Goal: Communication & Community: Ask a question

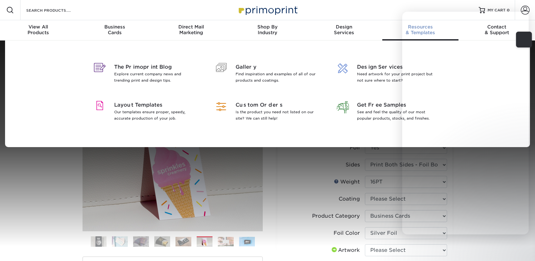
select select "2.00x3.50"
select select "3b5148f1-0588-4f88-a218-97bcfdce65c1"
select select "a834dd52-fe06-4ed6-9a86-5bd3c2d02515"
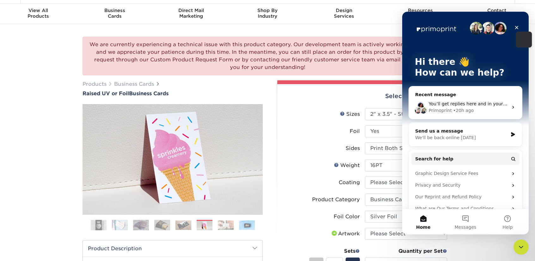
scroll to position [17, 0]
click at [519, 29] on icon "Close" at bounding box center [516, 27] width 5 height 5
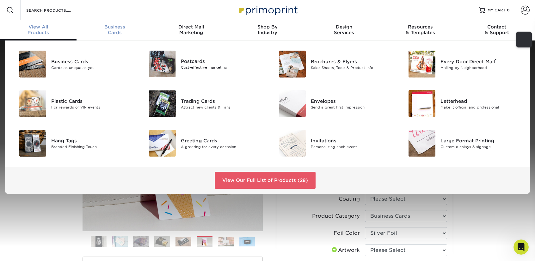
scroll to position [0, 0]
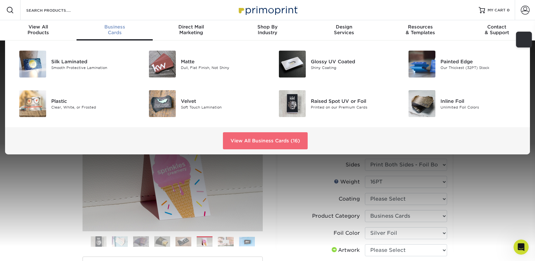
click at [245, 142] on link "View All Business Cards (16)" at bounding box center [265, 140] width 85 height 17
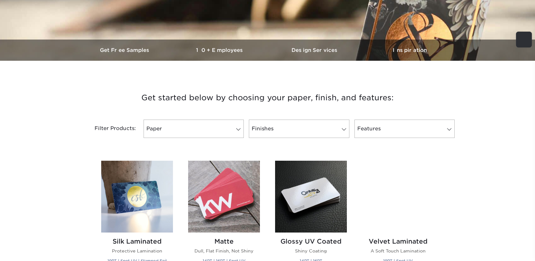
scroll to position [168, 0]
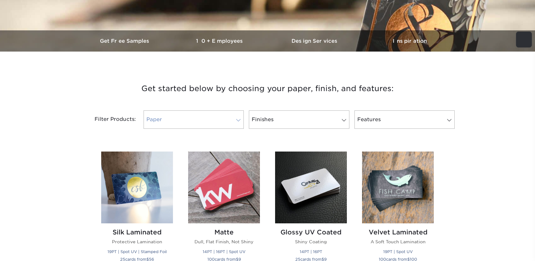
click at [231, 122] on link "Paper" at bounding box center [194, 119] width 100 height 18
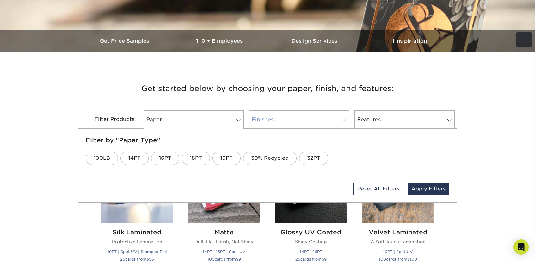
click at [281, 119] on link "Finishes" at bounding box center [299, 119] width 100 height 18
click at [428, 159] on link "Velvet" at bounding box center [427, 158] width 33 height 13
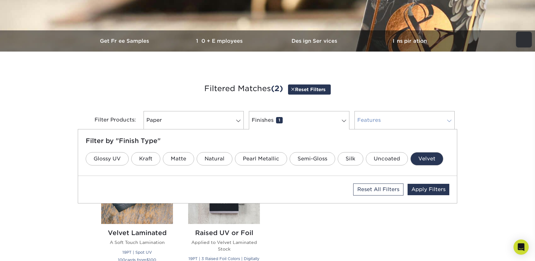
click at [431, 124] on link "Features 0" at bounding box center [405, 120] width 100 height 18
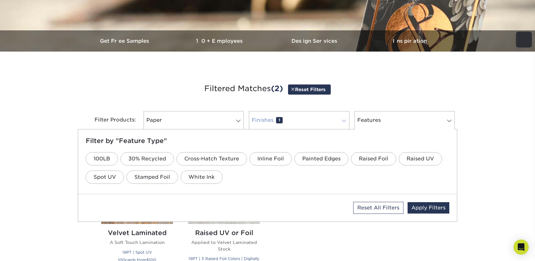
click at [336, 121] on link "Finishes 1" at bounding box center [299, 120] width 100 height 18
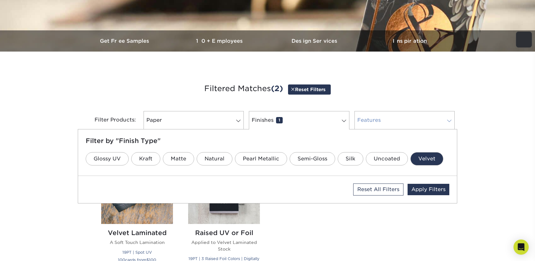
click at [387, 122] on link "Features 0" at bounding box center [405, 120] width 100 height 18
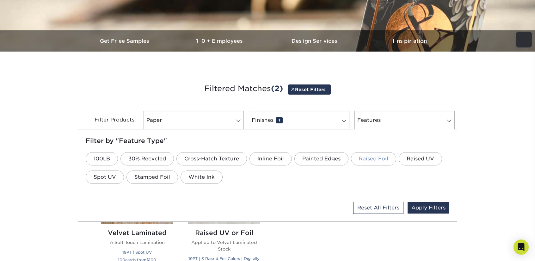
click at [385, 159] on link "Raised Foil" at bounding box center [373, 158] width 45 height 13
click at [410, 160] on link "Raised UV" at bounding box center [420, 158] width 43 height 13
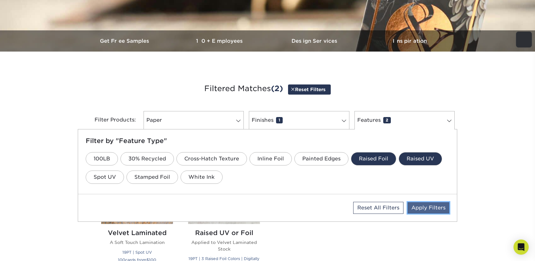
click at [441, 213] on link "Apply Filters" at bounding box center [429, 207] width 42 height 11
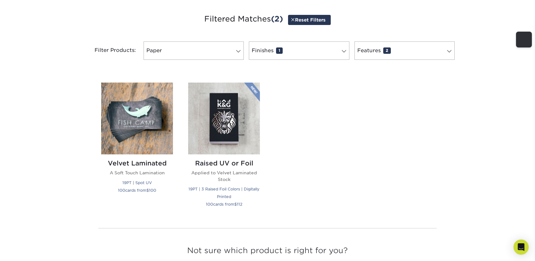
scroll to position [240, 0]
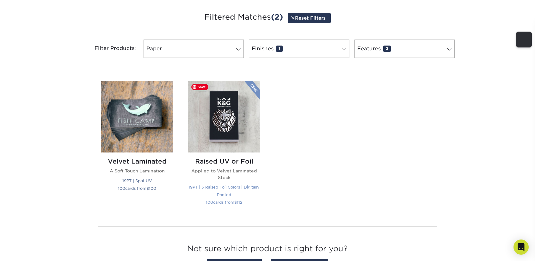
click at [246, 115] on img at bounding box center [224, 117] width 72 height 72
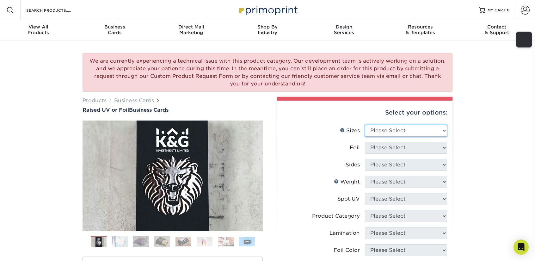
click at [422, 131] on select "Please Select 2" x 3.5" - Standard" at bounding box center [406, 131] width 82 height 12
select select "2.00x3.50"
click at [365, 125] on select "Please Select 2" x 3.5" - Standard" at bounding box center [406, 131] width 82 height 12
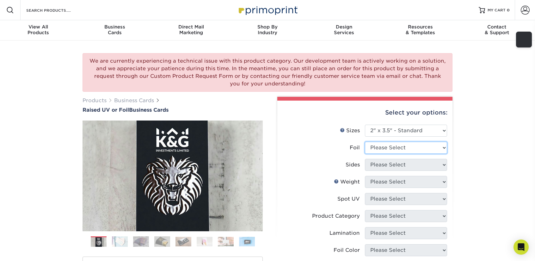
click at [400, 148] on select "Please Select No Yes" at bounding box center [406, 148] width 82 height 12
select select "1"
click at [365, 142] on select "Please Select No Yes" at bounding box center [406, 148] width 82 height 12
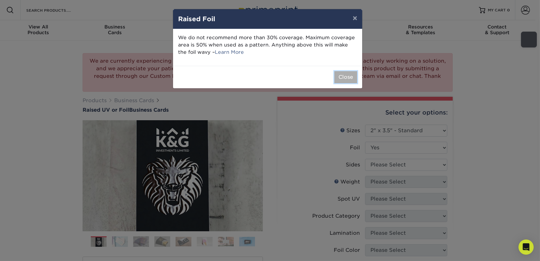
click at [344, 78] on button "Close" at bounding box center [345, 77] width 23 height 12
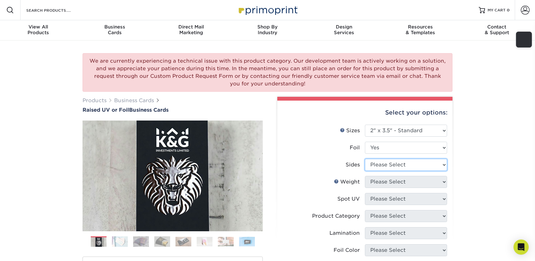
click at [393, 166] on select "Please Select Print Both Sides - Foil Both Sides Print Both Sides - Foil Front …" at bounding box center [406, 165] width 82 height 12
select select "34527644-b4fd-4ffb-9092-1318eefcd9d9"
click at [365, 159] on select "Please Select Print Both Sides - Foil Both Sides Print Both Sides - Foil Front …" at bounding box center [406, 165] width 82 height 12
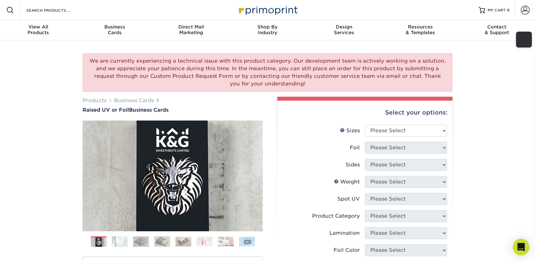
click at [518, 243] on icon "Open Intercom Messenger" at bounding box center [521, 247] width 8 height 8
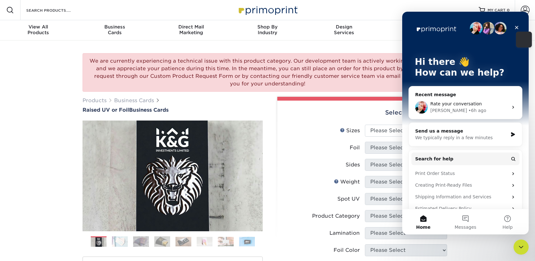
click at [470, 106] on span "Rate your conversation" at bounding box center [457, 103] width 52 height 5
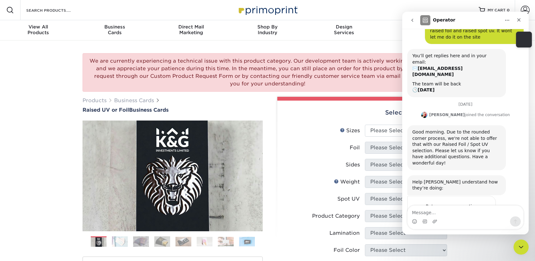
scroll to position [54, 0]
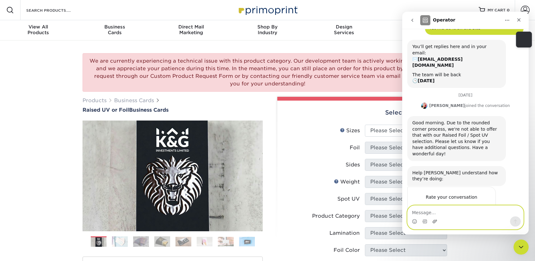
click at [435, 221] on icon "Upload attachment" at bounding box center [435, 221] width 4 height 3
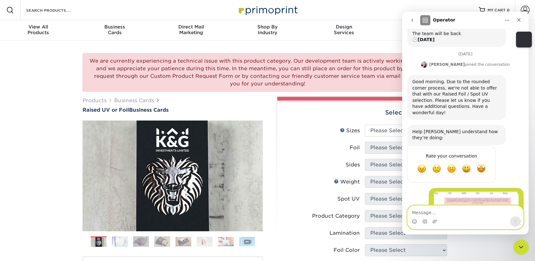
scroll to position [108, 0]
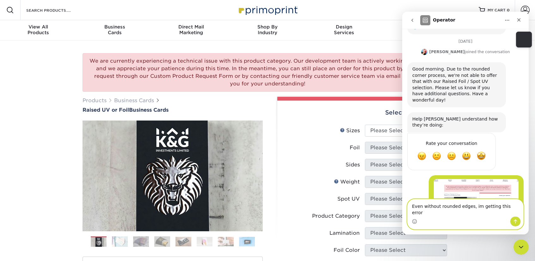
type textarea "Even without rounded edges, im getting this error"
click at [518, 223] on icon "Send a message…" at bounding box center [515, 221] width 5 height 5
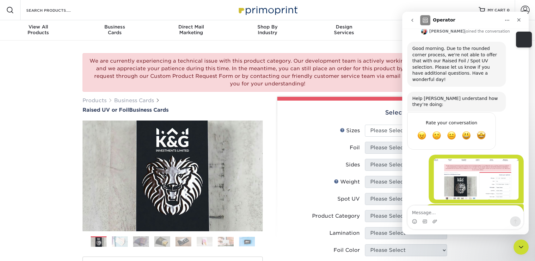
click at [321, 164] on label "Sides" at bounding box center [324, 165] width 82 height 12
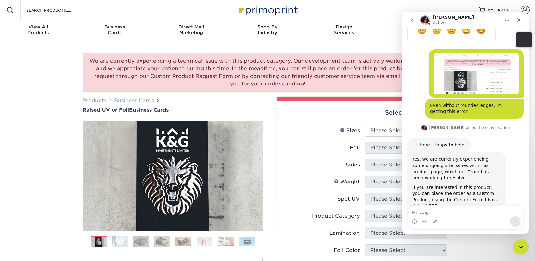
scroll to position [239, 0]
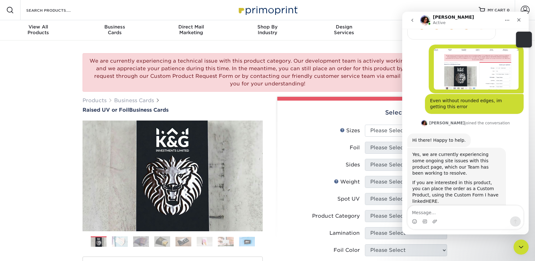
click at [439, 199] on link "HERE." at bounding box center [432, 201] width 13 height 5
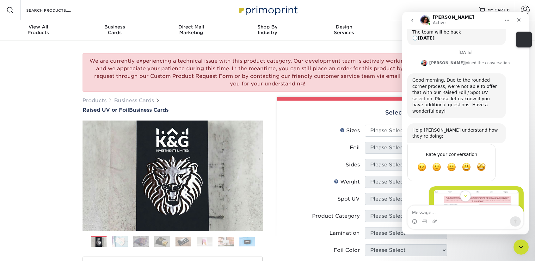
scroll to position [133, 0]
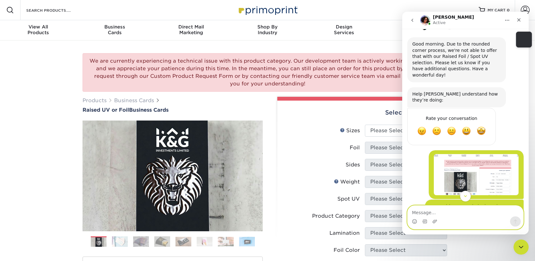
click at [420, 214] on textarea "Message…" at bounding box center [466, 211] width 116 height 11
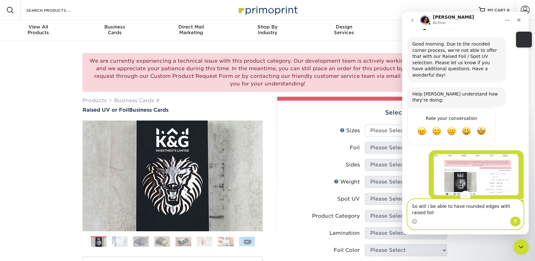
type textarea "So will i be able to have rounded edges with raised foil?"
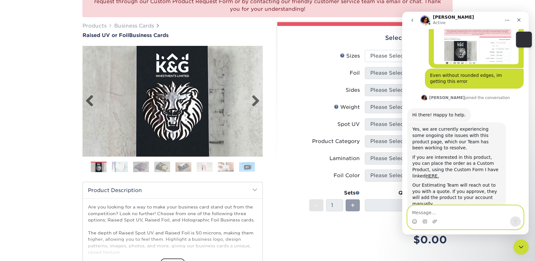
scroll to position [77, 0]
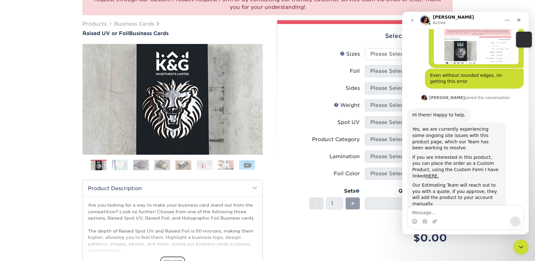
click at [118, 165] on img at bounding box center [120, 164] width 16 height 11
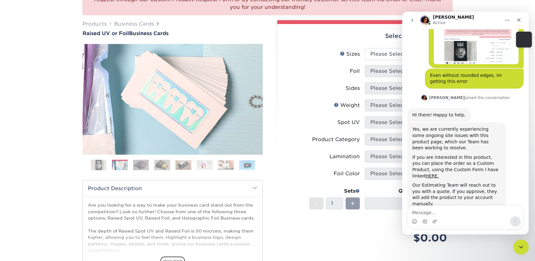
click at [140, 163] on img at bounding box center [141, 164] width 16 height 11
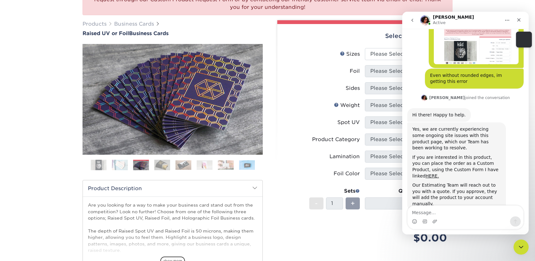
click at [164, 162] on img at bounding box center [162, 164] width 16 height 11
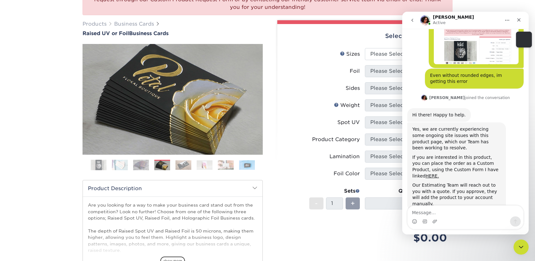
click at [179, 165] on img at bounding box center [184, 165] width 16 height 10
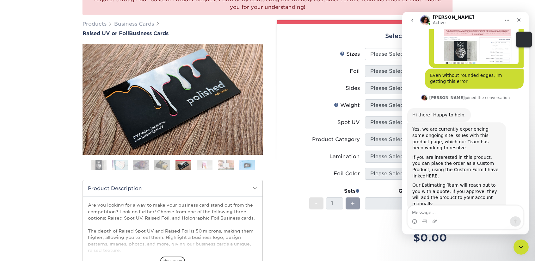
click at [126, 161] on img at bounding box center [120, 164] width 16 height 11
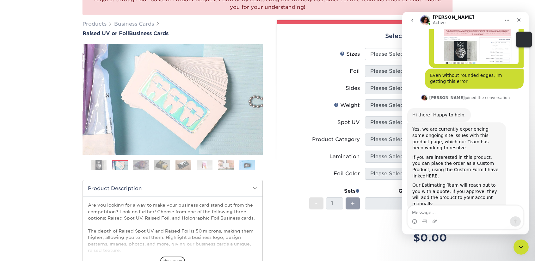
click at [95, 164] on img at bounding box center [99, 165] width 16 height 16
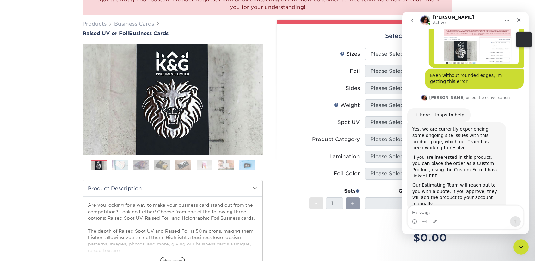
click at [115, 165] on img at bounding box center [120, 164] width 16 height 11
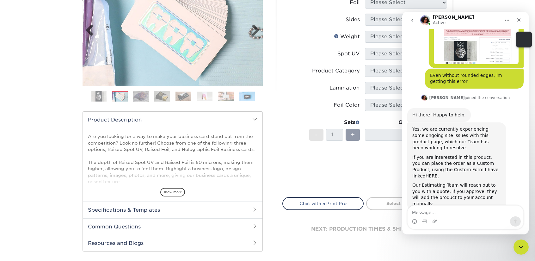
scroll to position [288, 0]
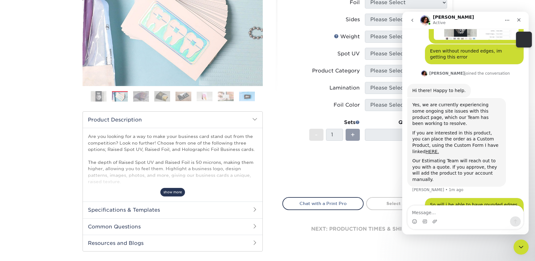
click at [174, 192] on span "show more" at bounding box center [172, 192] width 25 height 9
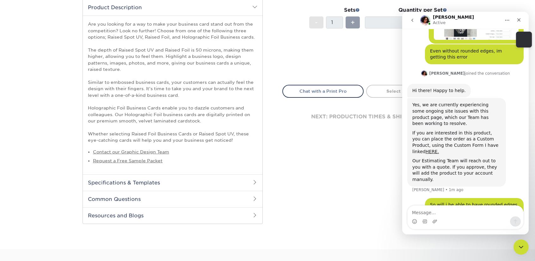
scroll to position [258, 0]
click at [140, 182] on h2 "Specifications & Templates" at bounding box center [173, 182] width 180 height 16
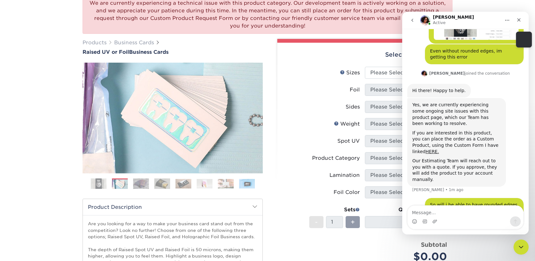
scroll to position [49, 0]
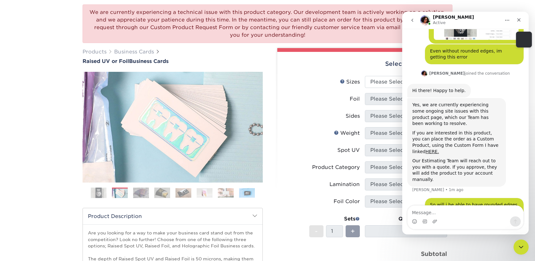
click at [381, 213] on li "Sets - 1 + Quantity per Set 0 (Price includes envelopes)" at bounding box center [365, 231] width 165 height 37
click at [415, 21] on button "go back" at bounding box center [413, 20] width 12 height 12
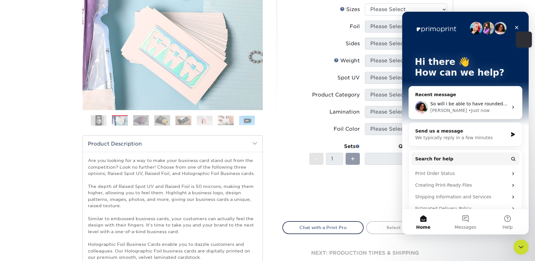
scroll to position [74, 0]
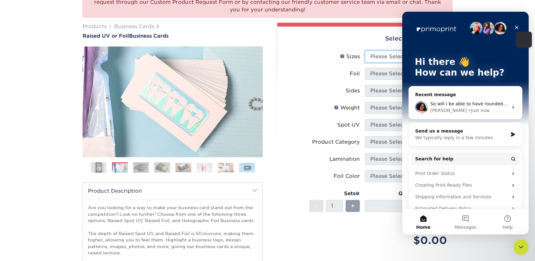
click at [383, 61] on select "Please Select 2" x 3.5" - Standard" at bounding box center [406, 57] width 82 height 12
select select "2.00x3.50"
click at [365, 51] on select "Please Select 2" x 3.5" - Standard" at bounding box center [406, 57] width 82 height 12
click at [378, 73] on select "Please Select No Yes" at bounding box center [406, 74] width 82 height 12
select select "1"
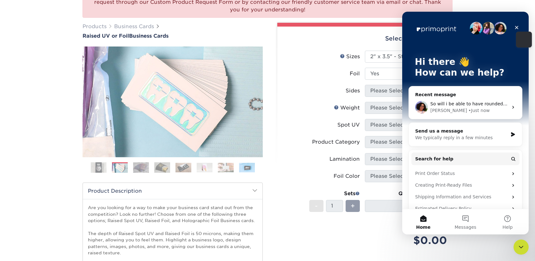
click at [365, 68] on select "Please Select No Yes" at bounding box center [406, 74] width 82 height 12
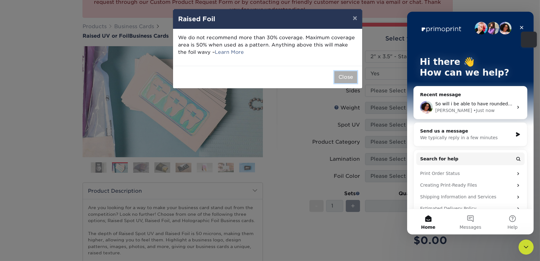
click at [351, 79] on button "Close" at bounding box center [345, 77] width 23 height 12
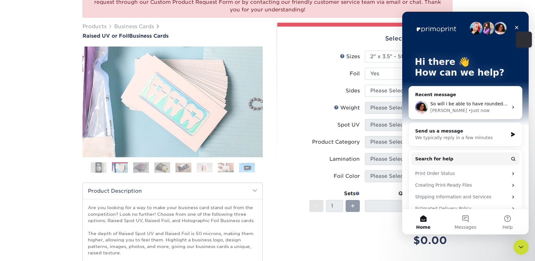
click at [374, 114] on li "Weight Help Weight Please Select 16PT" at bounding box center [365, 110] width 165 height 17
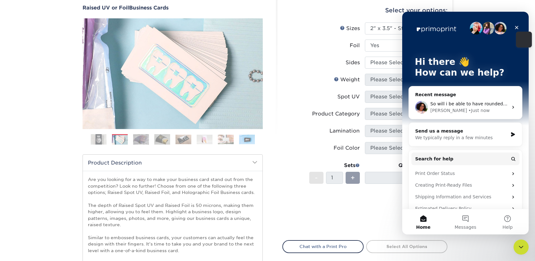
scroll to position [106, 0]
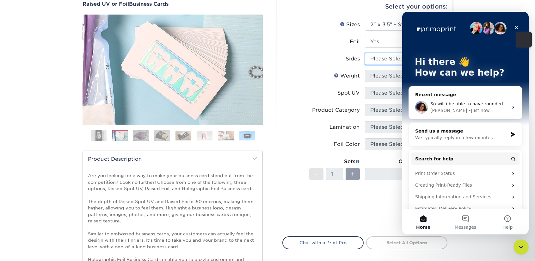
click at [381, 59] on select "Please Select Print Both Sides - Foil Both Sides Print Both Sides - Foil Front …" at bounding box center [406, 59] width 82 height 12
select select "34527644-b4fd-4ffb-9092-1318eefcd9d9"
click at [365, 53] on select "Please Select Print Both Sides - Foil Both Sides Print Both Sides - Foil Front …" at bounding box center [406, 59] width 82 height 12
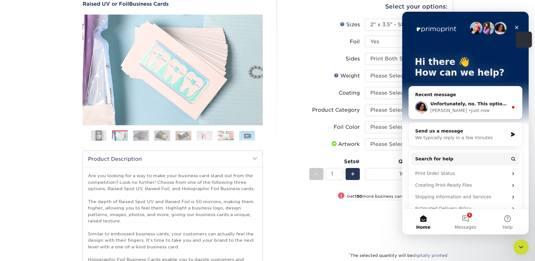
click at [456, 104] on span "Unfortunately, no. This option is not available even when ordering as a custom …" at bounding box center [541, 103] width 221 height 5
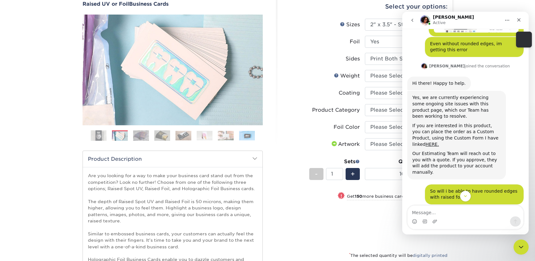
scroll to position [299, 0]
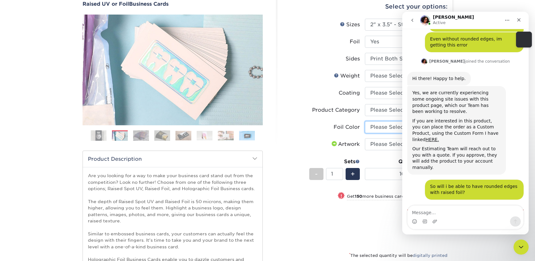
click at [381, 127] on select "Please Select Silver Foil Gold Foil Holographic Foil" at bounding box center [406, 127] width 82 height 12
select select "070be916-f238-4bbb-84b5-b64a15a64c9f"
click at [365, 121] on select "Please Select Silver Foil Gold Foil Holographic Foil" at bounding box center [406, 127] width 82 height 12
click at [383, 126] on select "Please Select Silver Foil Gold Foil Holographic Foil" at bounding box center [406, 127] width 82 height 12
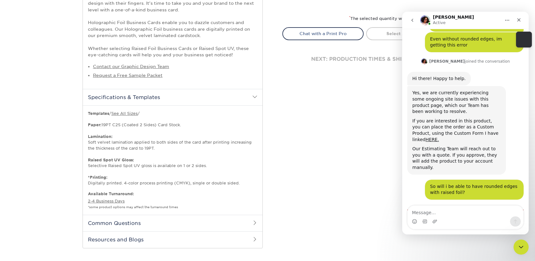
scroll to position [368, 0]
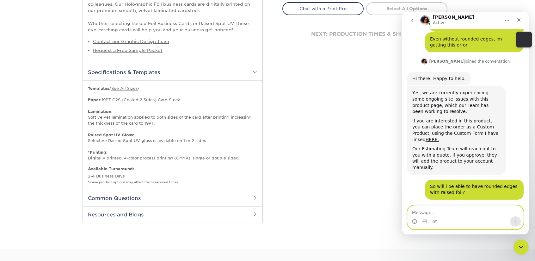
click at [426, 213] on textarea "Message…" at bounding box center [466, 211] width 116 height 11
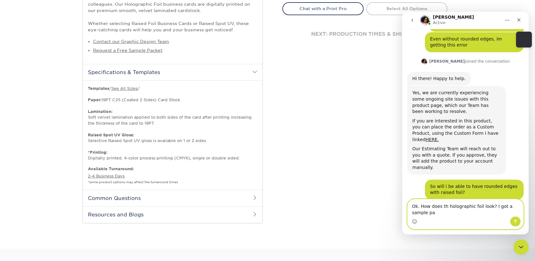
scroll to position [306, 0]
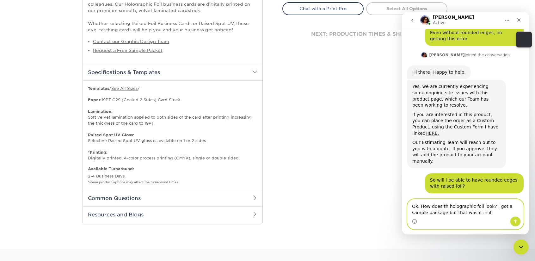
click at [444, 208] on textarea "Ok. How does th holographic foil look? I got a sample package but that wasnt in…" at bounding box center [466, 207] width 116 height 17
type textarea "Ok. How does the holographic foil look? I got a sample package but that wasnt i…"
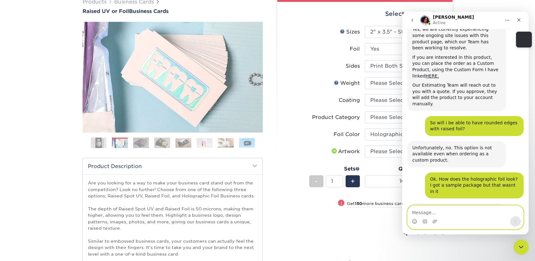
scroll to position [96, 0]
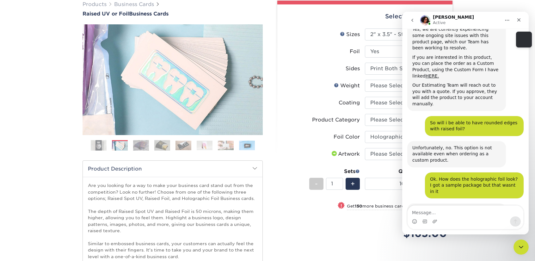
click at [125, 145] on img at bounding box center [120, 145] width 16 height 11
click at [139, 145] on img at bounding box center [141, 145] width 16 height 11
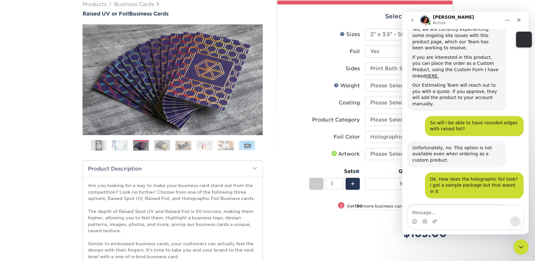
click at [164, 147] on img at bounding box center [162, 145] width 16 height 11
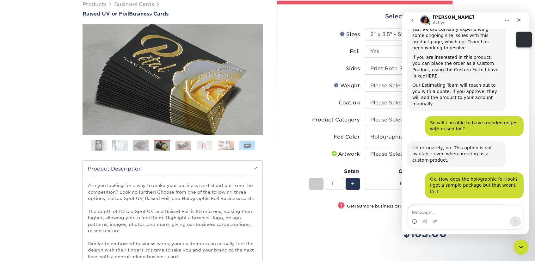
click at [181, 145] on img at bounding box center [184, 145] width 16 height 10
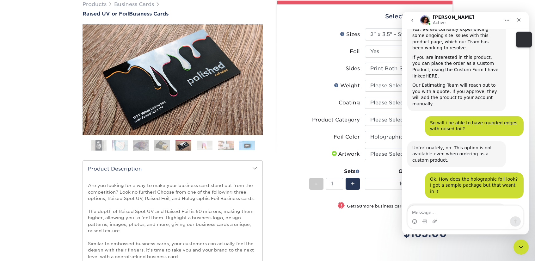
click at [199, 148] on img at bounding box center [205, 145] width 16 height 10
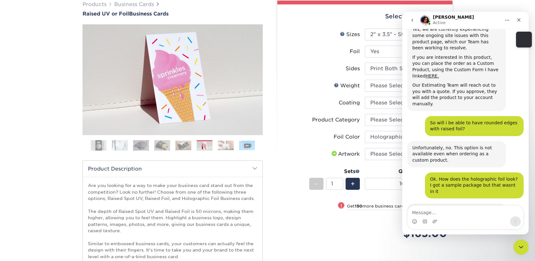
click at [220, 146] on img at bounding box center [226, 145] width 16 height 10
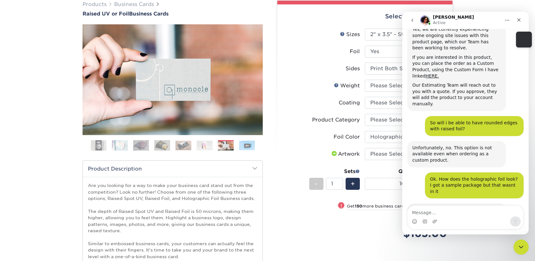
click at [243, 145] on img at bounding box center [247, 145] width 16 height 10
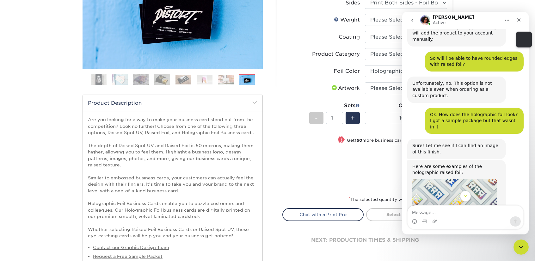
scroll to position [430, 0]
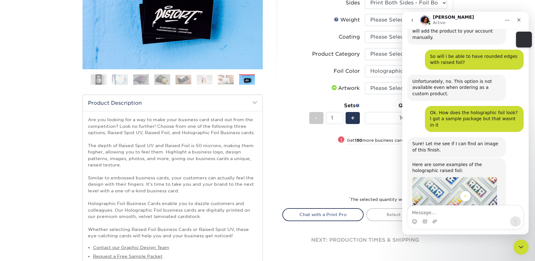
click at [451, 177] on img "Avery says…" at bounding box center [455, 205] width 85 height 56
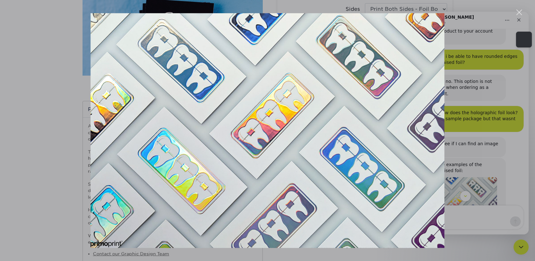
scroll to position [155, 0]
click at [478, 142] on div "Intercom messenger" at bounding box center [267, 130] width 535 height 261
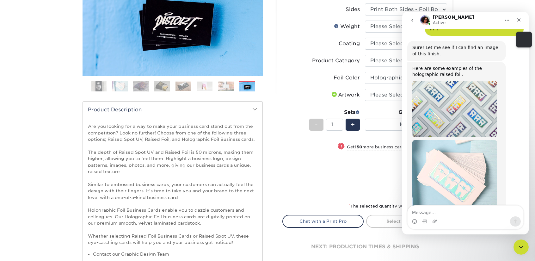
scroll to position [560, 0]
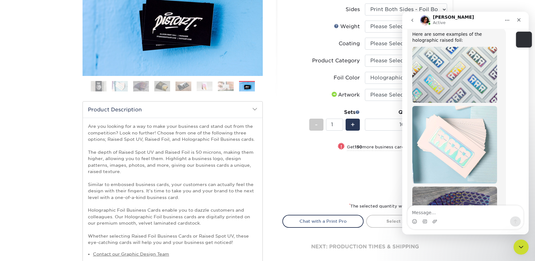
click at [452, 187] on img "Avery says…" at bounding box center [455, 215] width 85 height 57
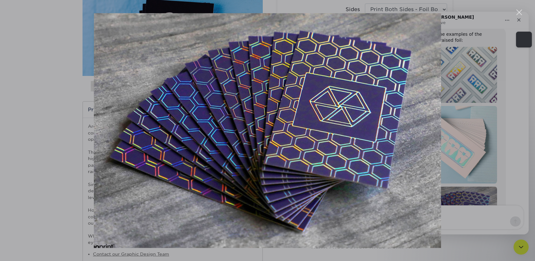
click at [511, 113] on div "Intercom messenger" at bounding box center [267, 130] width 535 height 261
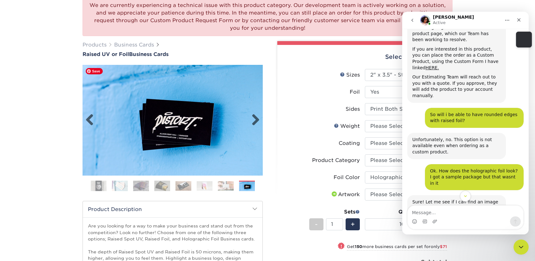
scroll to position [34, 0]
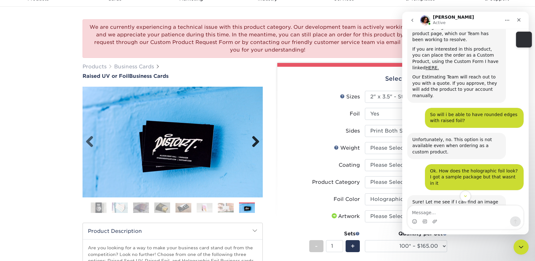
click at [251, 140] on link "Next" at bounding box center [253, 142] width 13 height 13
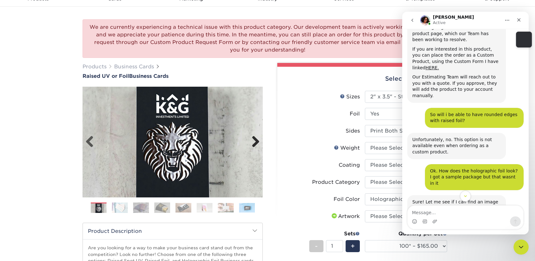
click at [251, 140] on link "Next" at bounding box center [253, 142] width 13 height 13
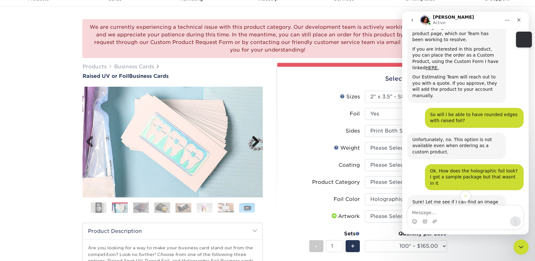
click at [251, 140] on link "Next" at bounding box center [253, 142] width 13 height 13
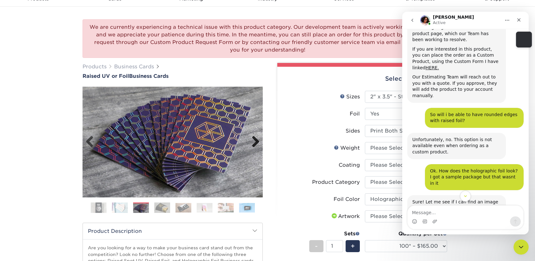
click at [251, 140] on link "Next" at bounding box center [253, 142] width 13 height 13
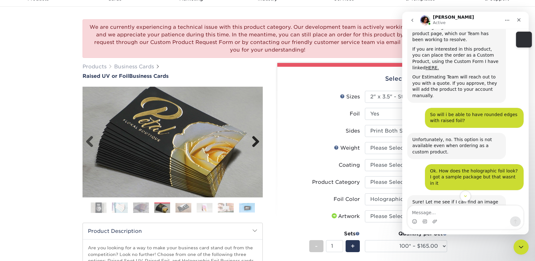
click at [251, 140] on link "Next" at bounding box center [253, 142] width 13 height 13
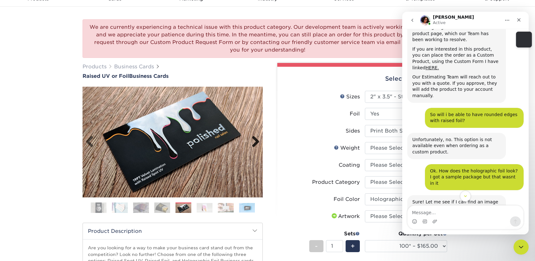
click at [251, 140] on link "Next" at bounding box center [253, 142] width 13 height 13
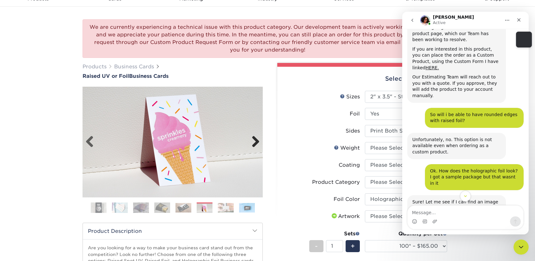
click at [251, 140] on link "Next" at bounding box center [253, 142] width 13 height 13
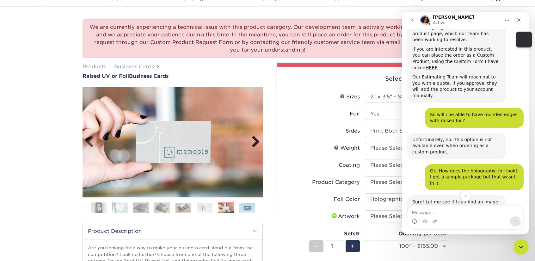
click at [251, 140] on link "Next" at bounding box center [253, 142] width 13 height 13
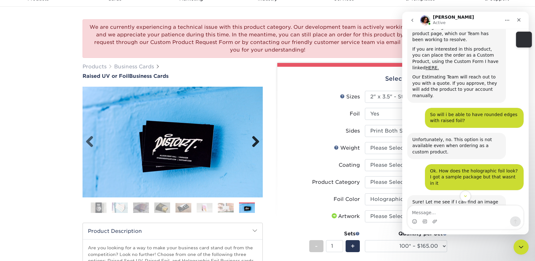
click at [251, 140] on link "Next" at bounding box center [253, 142] width 13 height 13
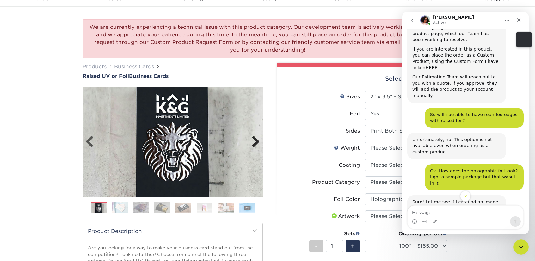
click at [251, 140] on link "Next" at bounding box center [253, 142] width 13 height 13
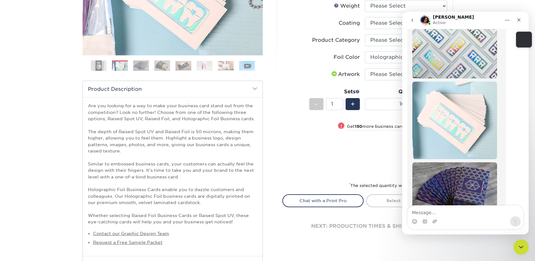
scroll to position [575, 0]
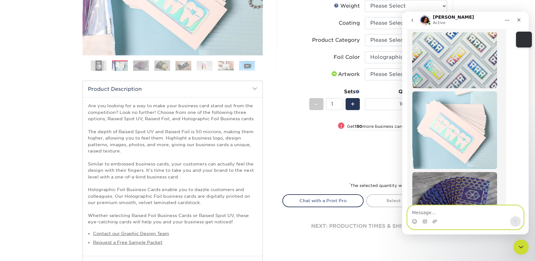
click at [421, 216] on textarea "Message…" at bounding box center [466, 211] width 116 height 11
type textarea "No, im good for now. Thank you"
click at [514, 223] on icon "Send a message…" at bounding box center [515, 221] width 5 height 5
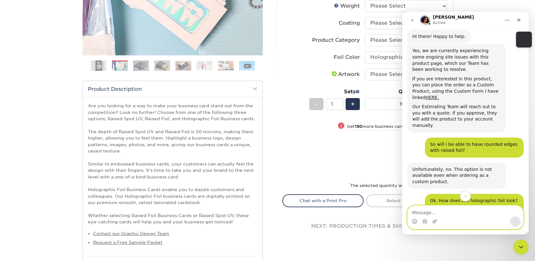
scroll to position [341, 0]
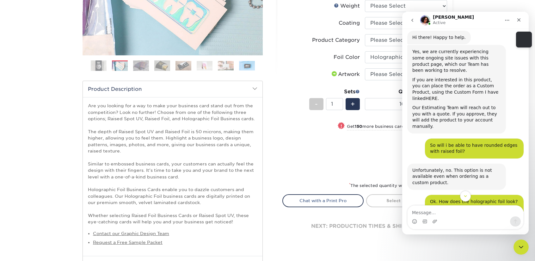
click at [439, 96] on link "HERE." at bounding box center [432, 98] width 13 height 5
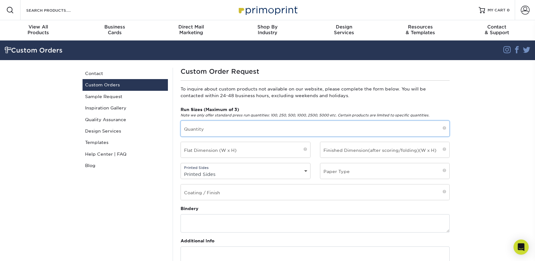
click at [350, 128] on input "text" at bounding box center [315, 129] width 269 height 16
type input "500"
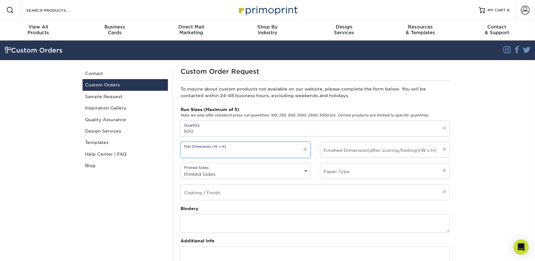
click at [279, 151] on input "text" at bounding box center [245, 150] width 129 height 16
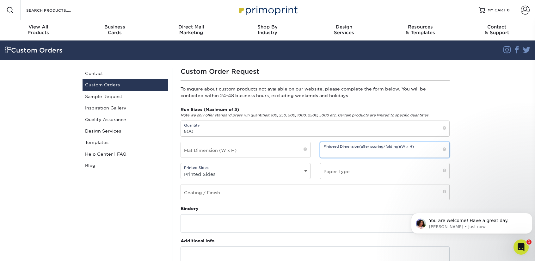
click at [341, 150] on input "text" at bounding box center [385, 150] width 129 height 16
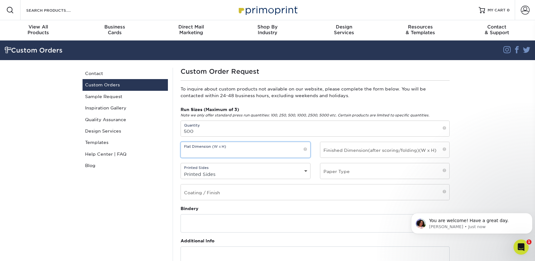
click at [290, 151] on input "text" at bounding box center [245, 150] width 129 height 16
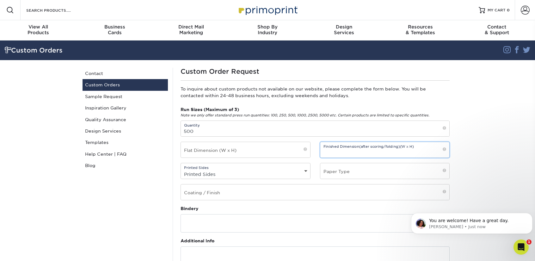
click at [347, 155] on input "text" at bounding box center [385, 150] width 129 height 16
click at [453, 222] on p "You are welcome! Have a great day." at bounding box center [477, 221] width 96 height 6
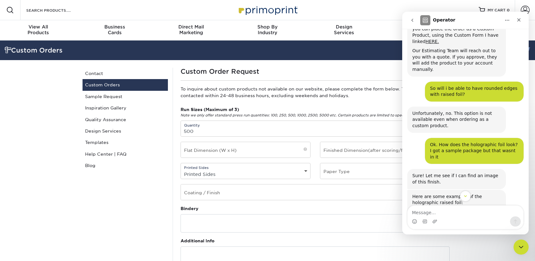
scroll to position [623, 0]
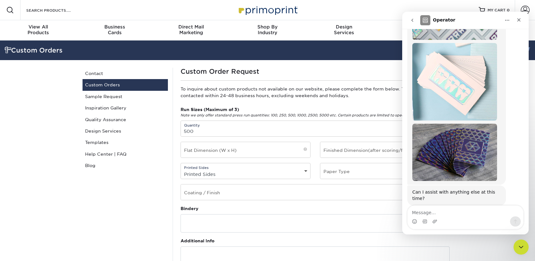
click at [462, 213] on textarea "Message…" at bounding box center [466, 211] width 116 height 11
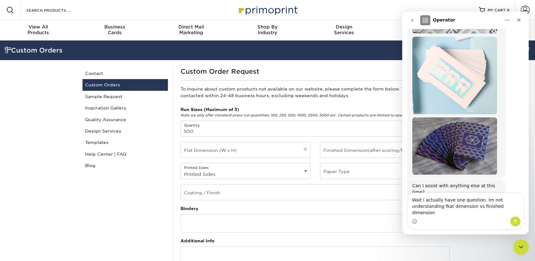
click at [444, 212] on textarea "Wait i actually have one question. Im not understanding fkat dimension vs finis…" at bounding box center [466, 204] width 116 height 23
click at [511, 213] on textarea "Wait i actually have one question. Im not understanding flat dimension vs finis…" at bounding box center [466, 204] width 116 height 23
click at [513, 212] on textarea "Wait i actually have one question. Im not understanding flat dimension vs finis…" at bounding box center [466, 204] width 116 height 23
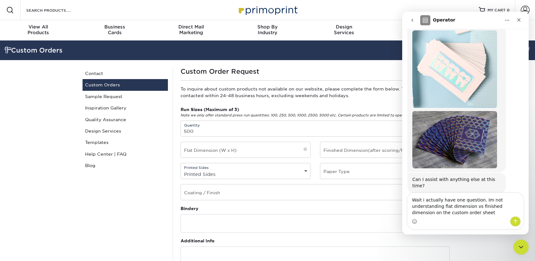
type textarea "Wait i actually have one question. Im not understanding flat dimension vs finis…"
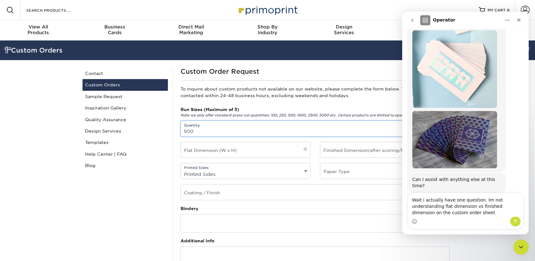
click at [346, 125] on input "500" at bounding box center [315, 129] width 269 height 16
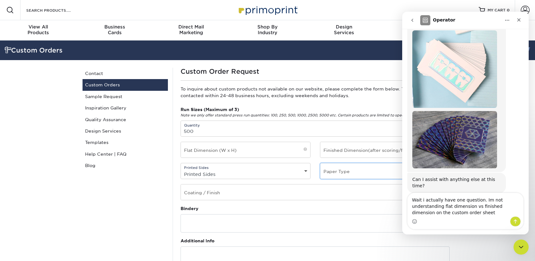
click at [349, 171] on input "text" at bounding box center [385, 171] width 129 height 16
type input "Velvet"
click at [297, 171] on select "Printed Sides 4/0 - Single Sided 4/4 - Double Sided" at bounding box center [245, 174] width 129 height 9
select select "4/4 - Double Sided"
click at [181, 170] on select "Printed Sides 4/0 - Single Sided 4/4 - Double Sided" at bounding box center [245, 174] width 129 height 9
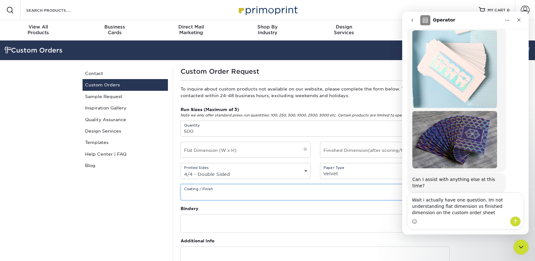
click at [287, 190] on input "text" at bounding box center [315, 192] width 269 height 16
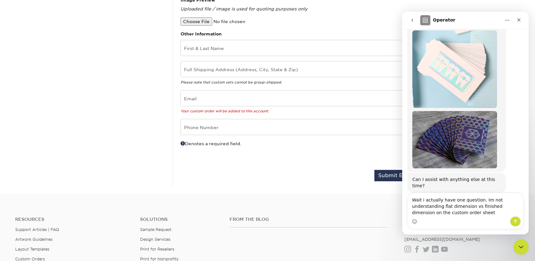
scroll to position [268, 0]
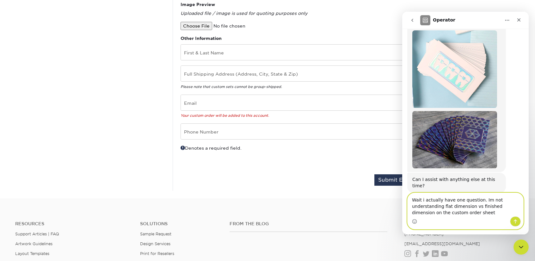
click at [481, 199] on textarea "Wait i actually have one question. Im not understanding flat dimension vs finis…" at bounding box center [466, 204] width 116 height 23
click at [461, 211] on textarea "Wait i actually have one question. I'm not understanding flat dimension vs fini…" at bounding box center [466, 204] width 116 height 23
click at [422, 199] on textarea "Wait i actually have one question. I'm not understanding flat dimension vs fini…" at bounding box center [466, 204] width 116 height 23
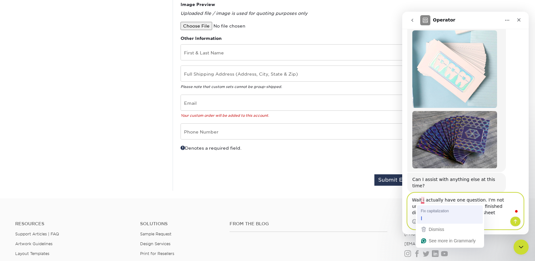
click at [430, 216] on div "I" at bounding box center [450, 219] width 61 height 10
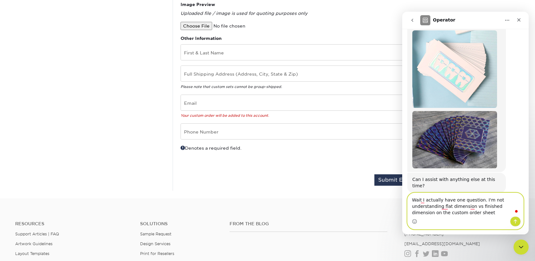
type textarea "Wait I actually have one question. I'm not understanding flat dimension vs fini…"
click at [514, 221] on icon "Send a message…" at bounding box center [515, 222] width 3 height 4
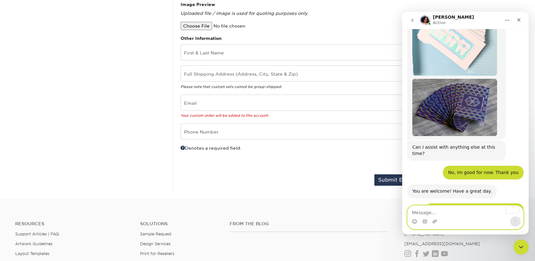
scroll to position [681, 0]
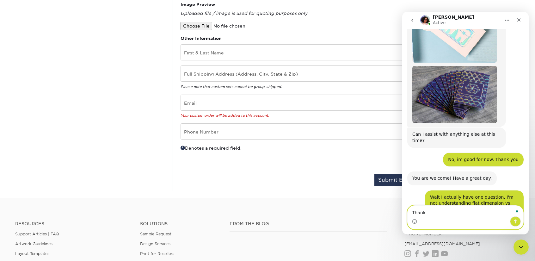
type textarea "Thanks"
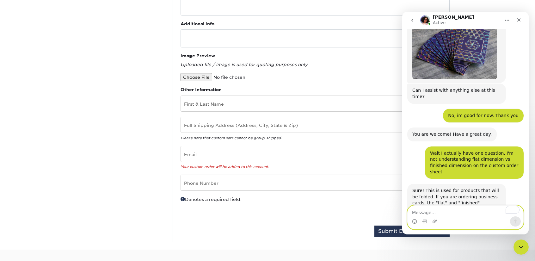
scroll to position [749, 0]
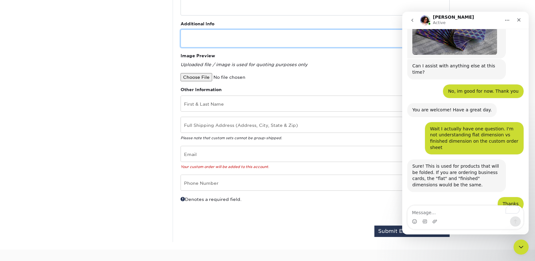
click at [382, 34] on textarea at bounding box center [315, 38] width 269 height 18
